Goal: Check status: Check status

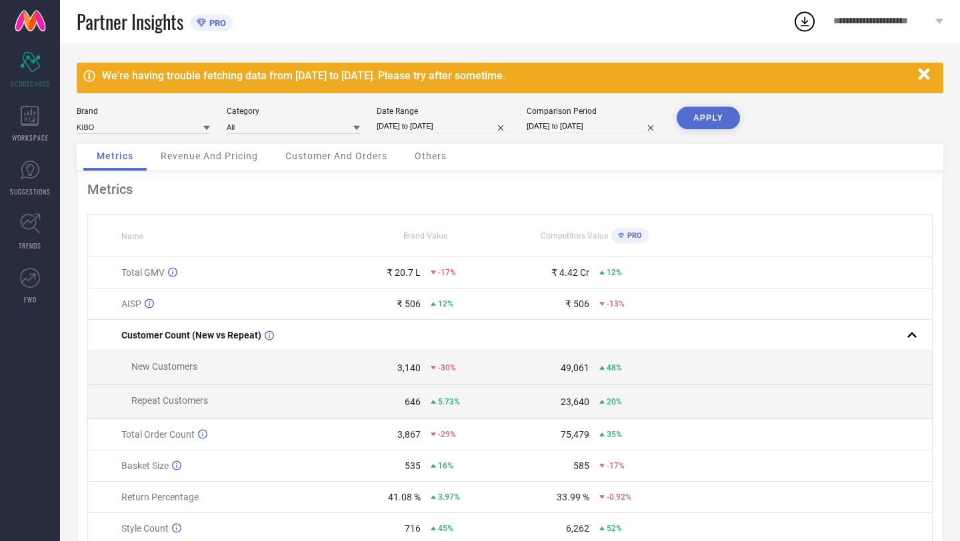
click at [440, 133] on div "[DATE] to [DATE]" at bounding box center [443, 126] width 133 height 14
select select "2"
select select "2025"
select select "3"
select select "2025"
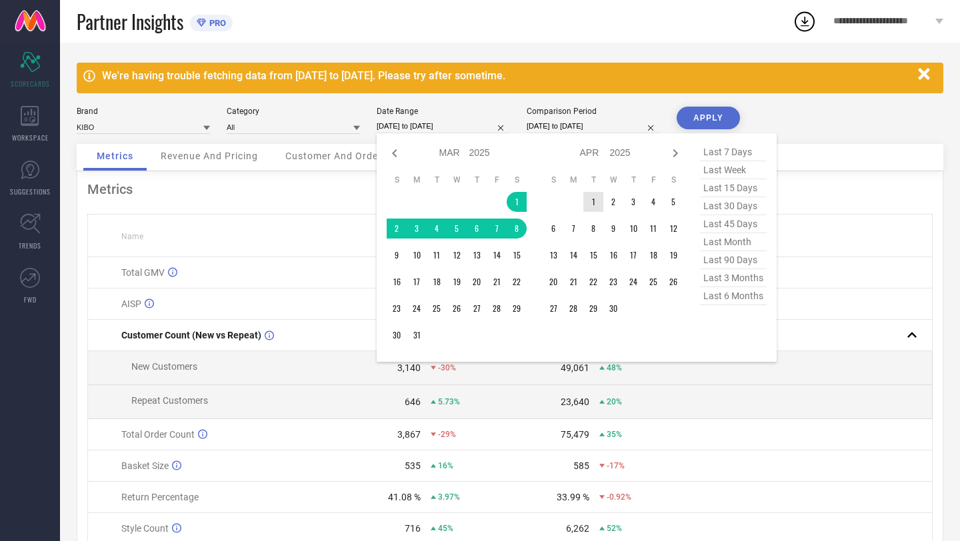
click at [598, 207] on td "1" at bounding box center [593, 202] width 20 height 20
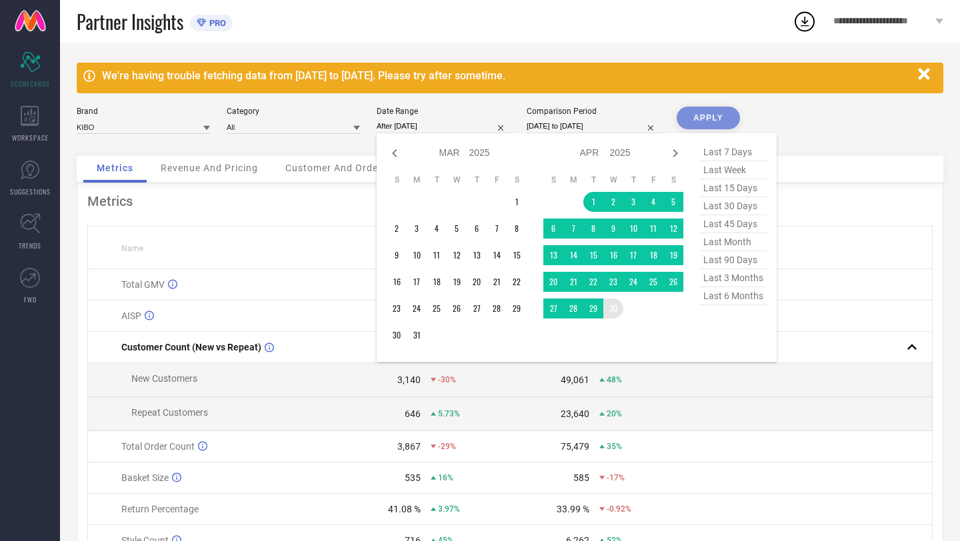
type input "[DATE] to [DATE]"
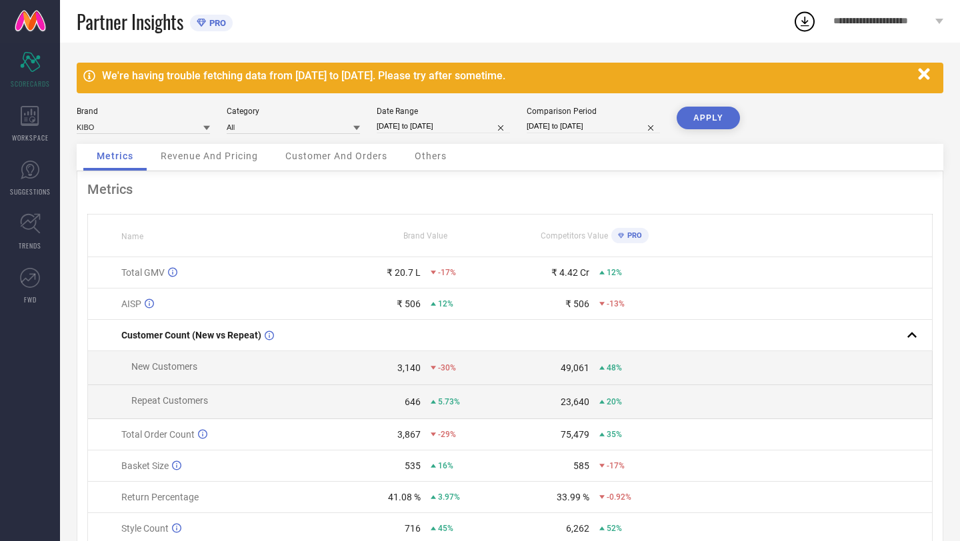
click at [562, 131] on input "[DATE] to [DATE]" at bounding box center [592, 126] width 133 height 14
select select "2"
select select "2024"
select select "3"
select select "2024"
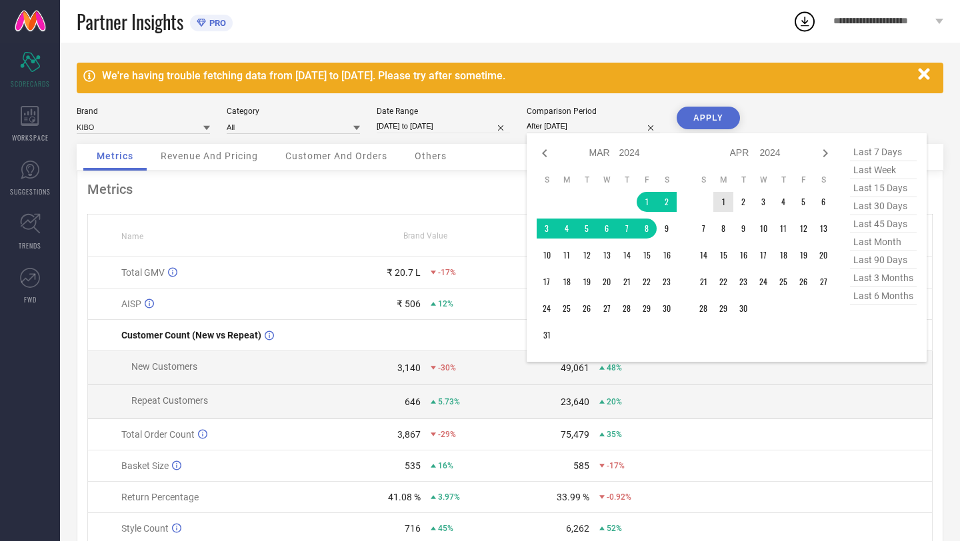
click at [722, 204] on td "1" at bounding box center [723, 202] width 20 height 20
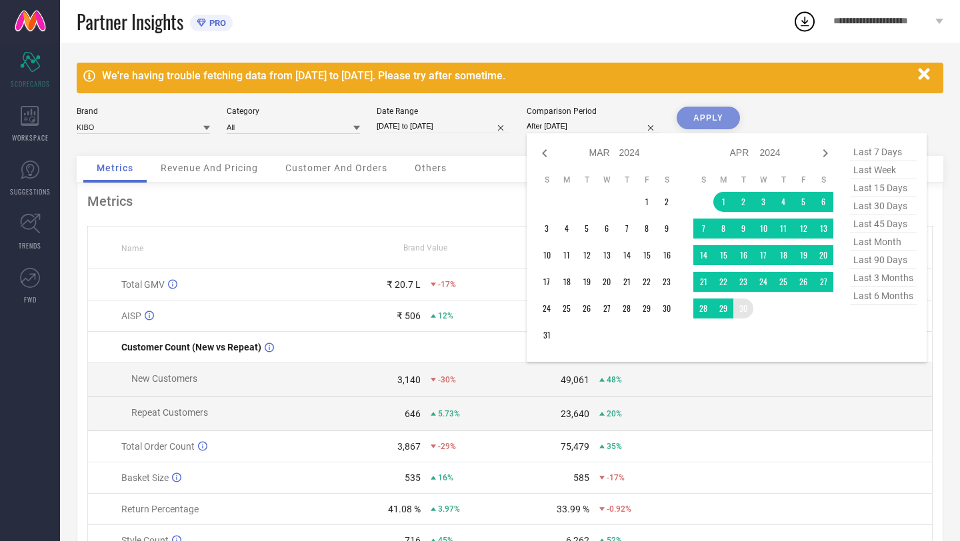
type input "[DATE] to [DATE]"
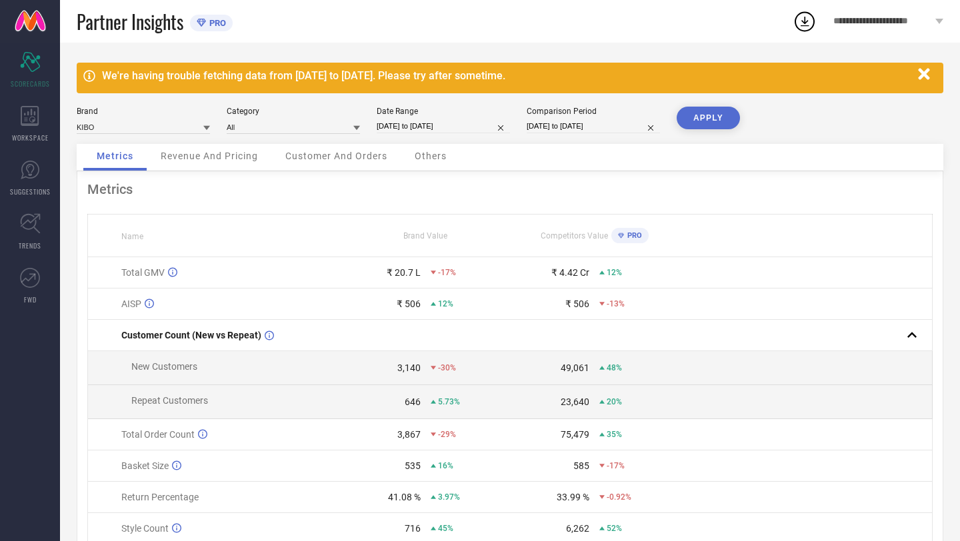
click at [733, 117] on button "APPLY" at bounding box center [707, 118] width 63 height 23
